Goal: Use online tool/utility: Use online tool/utility

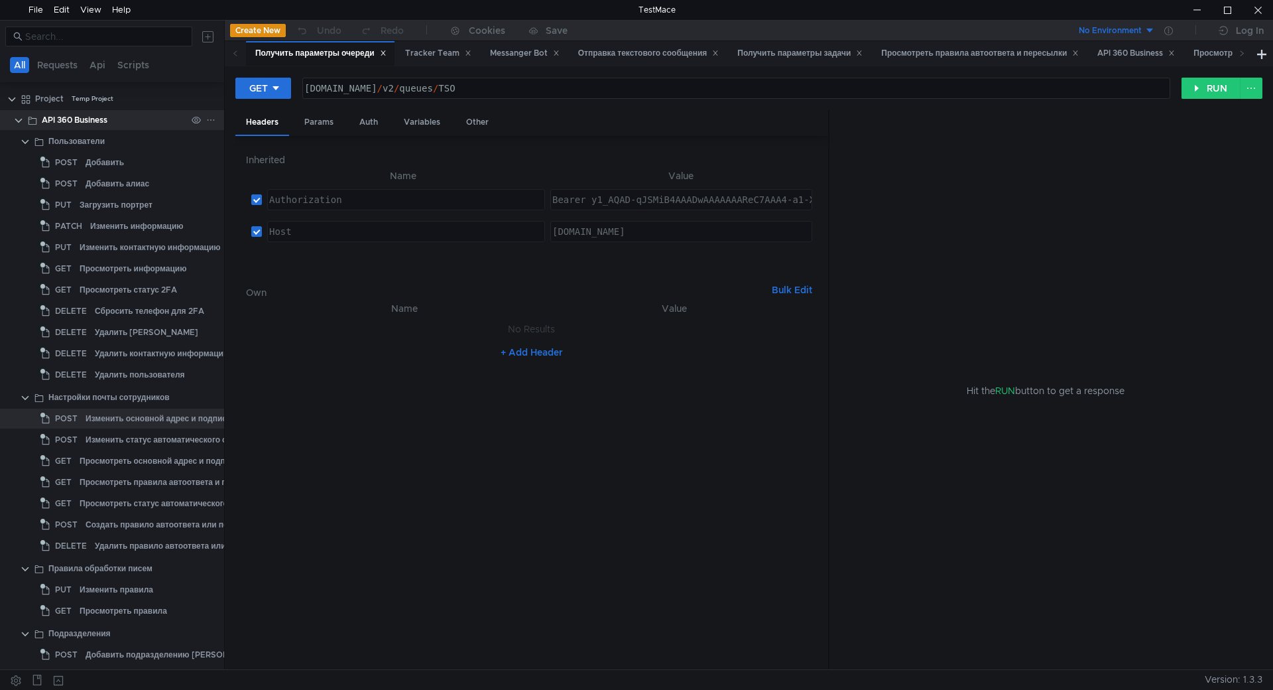
click at [21, 125] on clr-icon at bounding box center [18, 120] width 11 height 11
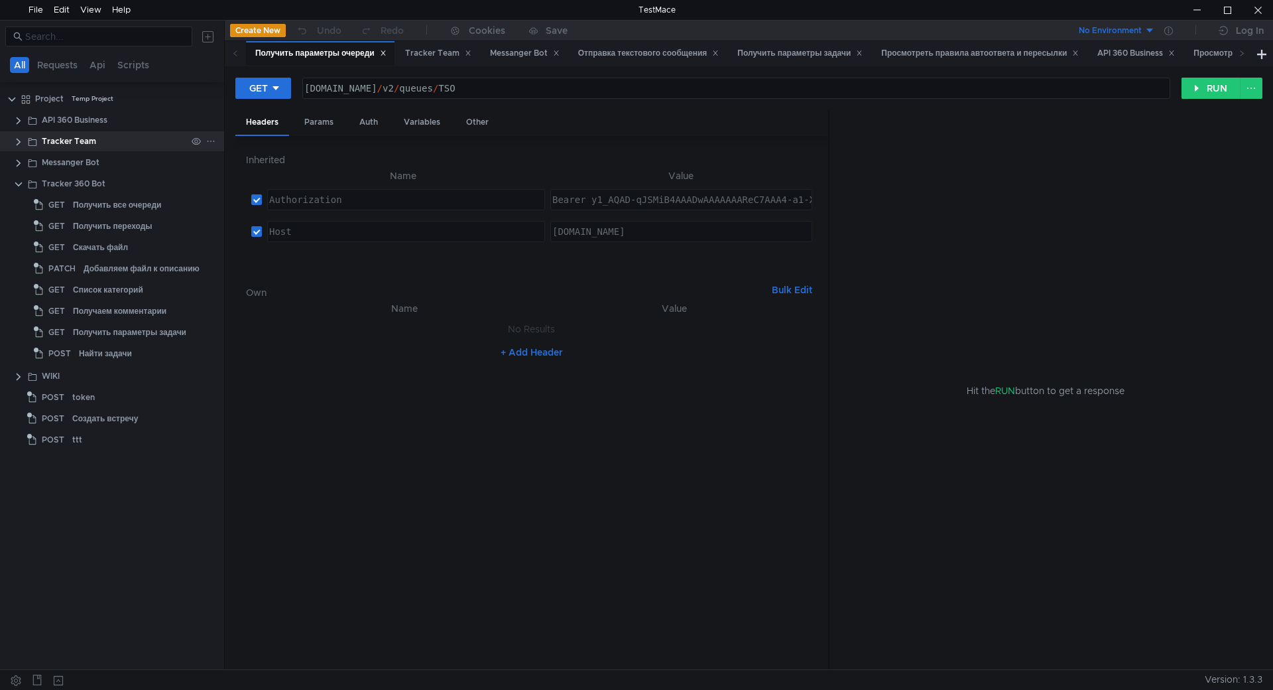
click at [17, 141] on clr-icon at bounding box center [18, 142] width 11 height 11
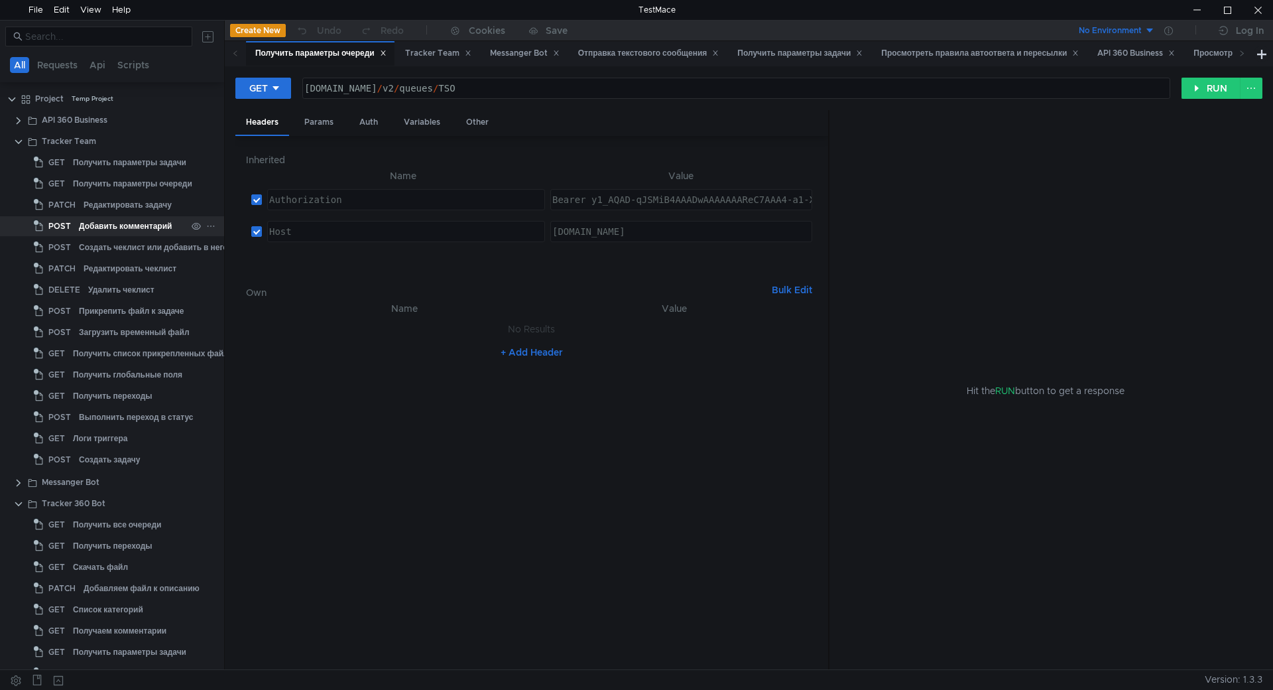
click at [100, 228] on div "Добавить комментарий" at bounding box center [125, 226] width 93 height 20
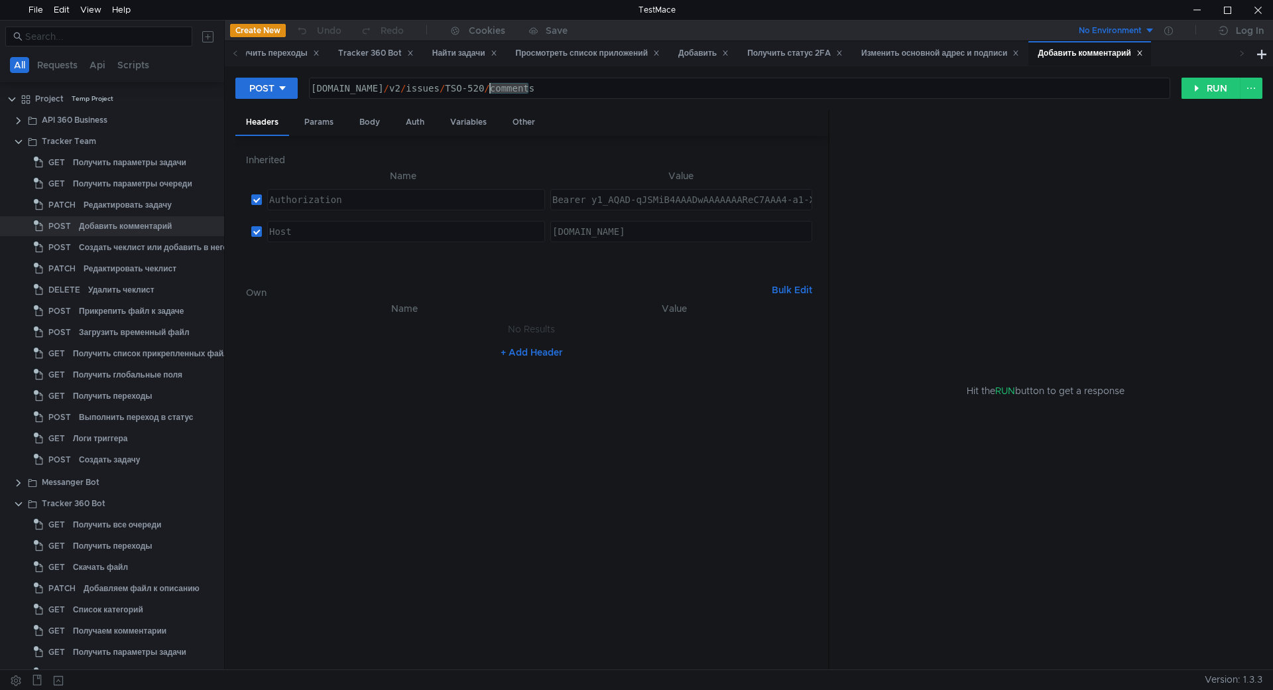
drag, startPoint x: 529, startPoint y: 90, endPoint x: 491, endPoint y: 83, distance: 39.0
click at [491, 83] on div "[DOMAIN_NAME] / v2 / issues / TSO-520 / comments" at bounding box center [738, 99] width 860 height 32
paste textarea "HSFEEDBACK-7"
type textarea "[DOMAIN_NAME][URL]"
click at [374, 130] on div "Body" at bounding box center [370, 122] width 42 height 25
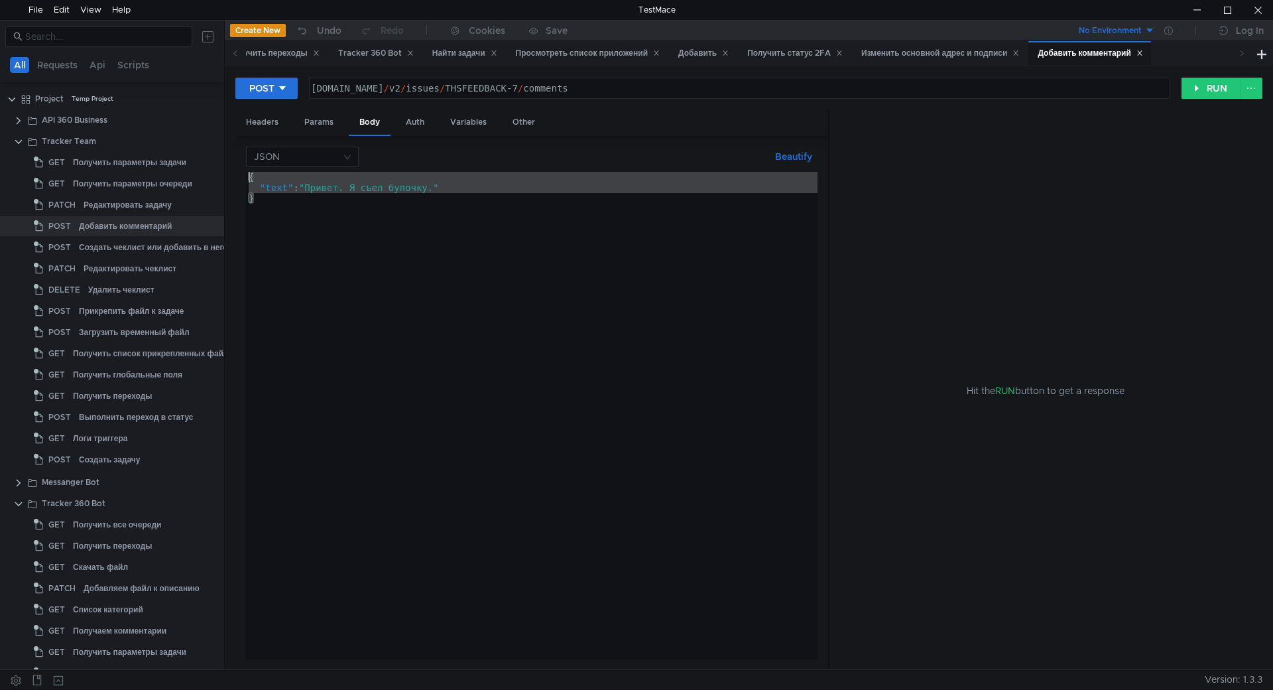
drag, startPoint x: 389, startPoint y: 252, endPoint x: 465, endPoint y: 212, distance: 86.0
click at [204, 151] on as-split "All Requests Api Scripts Project Temp Project API 360 Business Tracker Team GET…" at bounding box center [636, 344] width 1273 height 649
paste textarea "}"
type textarea "}"
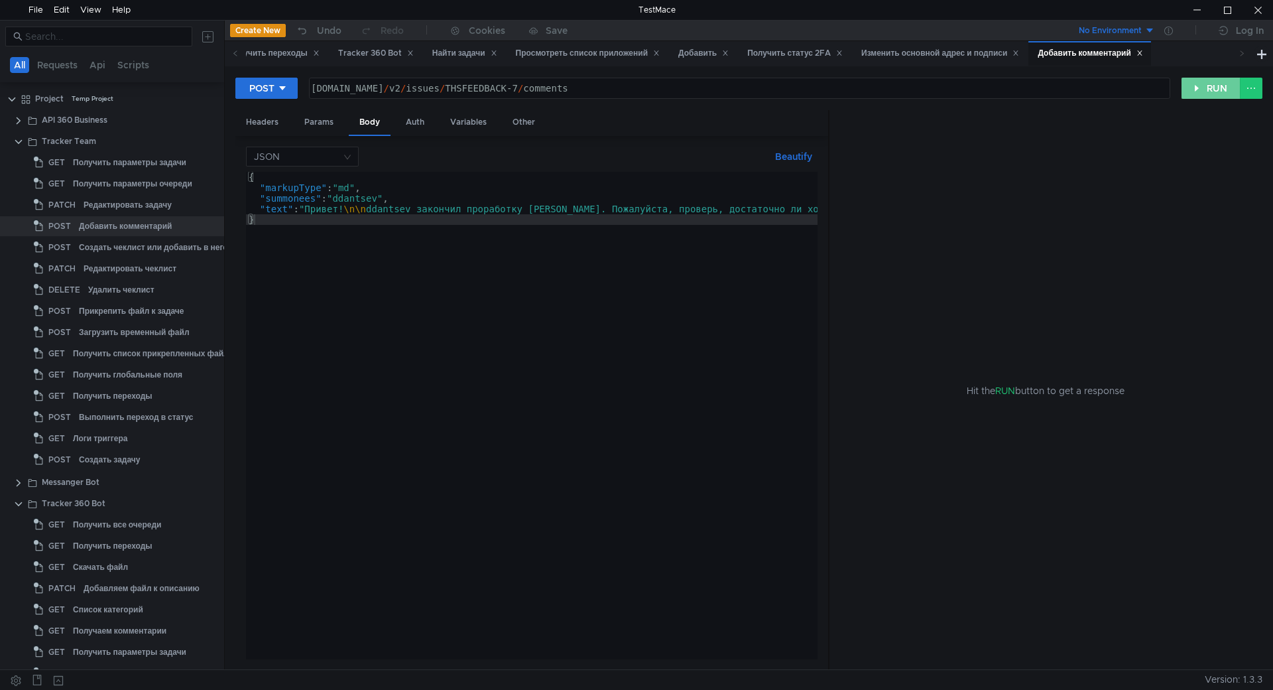
click at [1213, 83] on button "RUN" at bounding box center [1211, 88] width 59 height 21
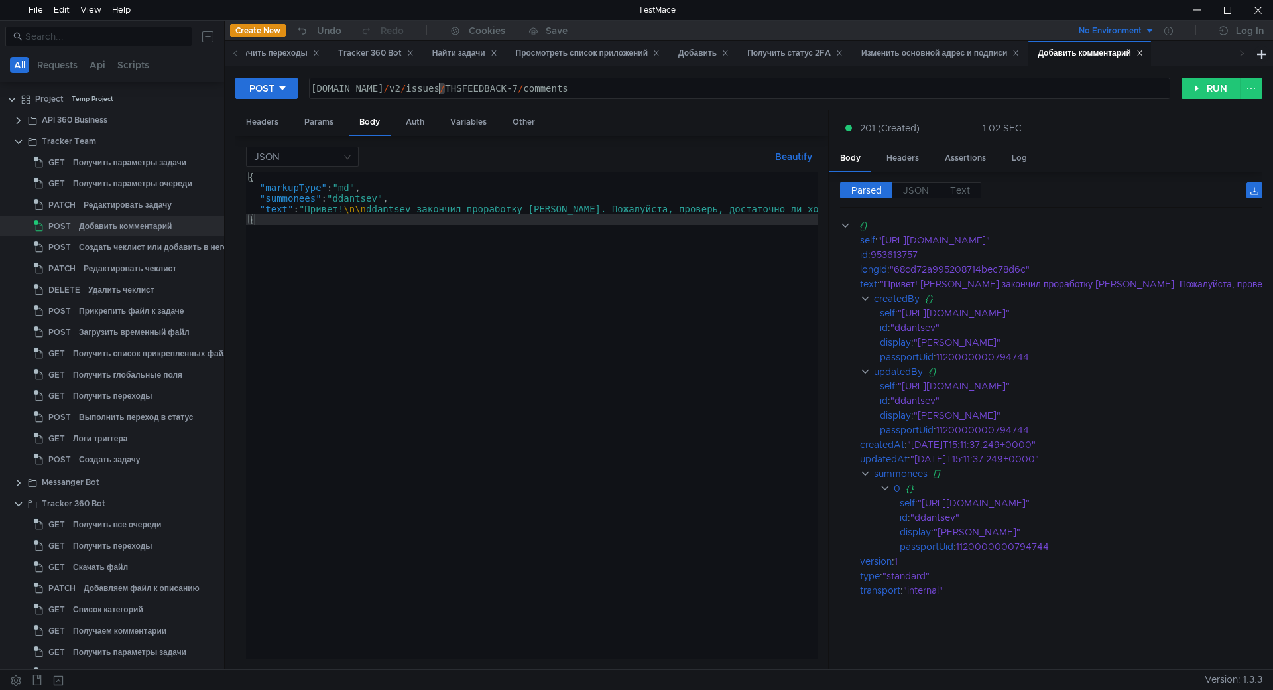
click at [441, 86] on div "[DOMAIN_NAME] / v2 / issues / THSFEEDBACK-7 / comments" at bounding box center [738, 99] width 860 height 32
type textarea "[DOMAIN_NAME][URL]"
click at [1215, 80] on button "RUN" at bounding box center [1211, 88] width 59 height 21
click at [1267, 6] on div at bounding box center [1258, 10] width 31 height 20
